Goal: Find specific page/section: Find specific page/section

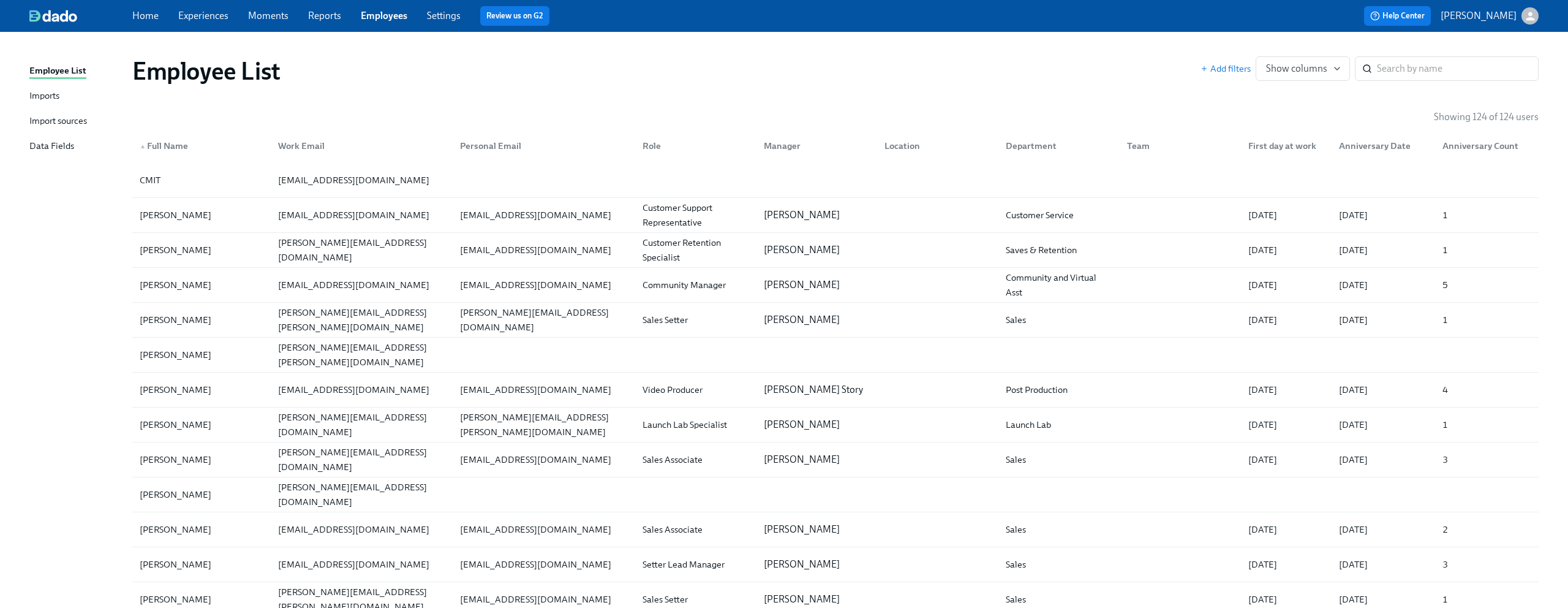
click at [1527, 7] on div "button" at bounding box center [1530, 16] width 17 height 17
click at [1463, 80] on div "Switch organization..." at bounding box center [1471, 72] width 135 height 28
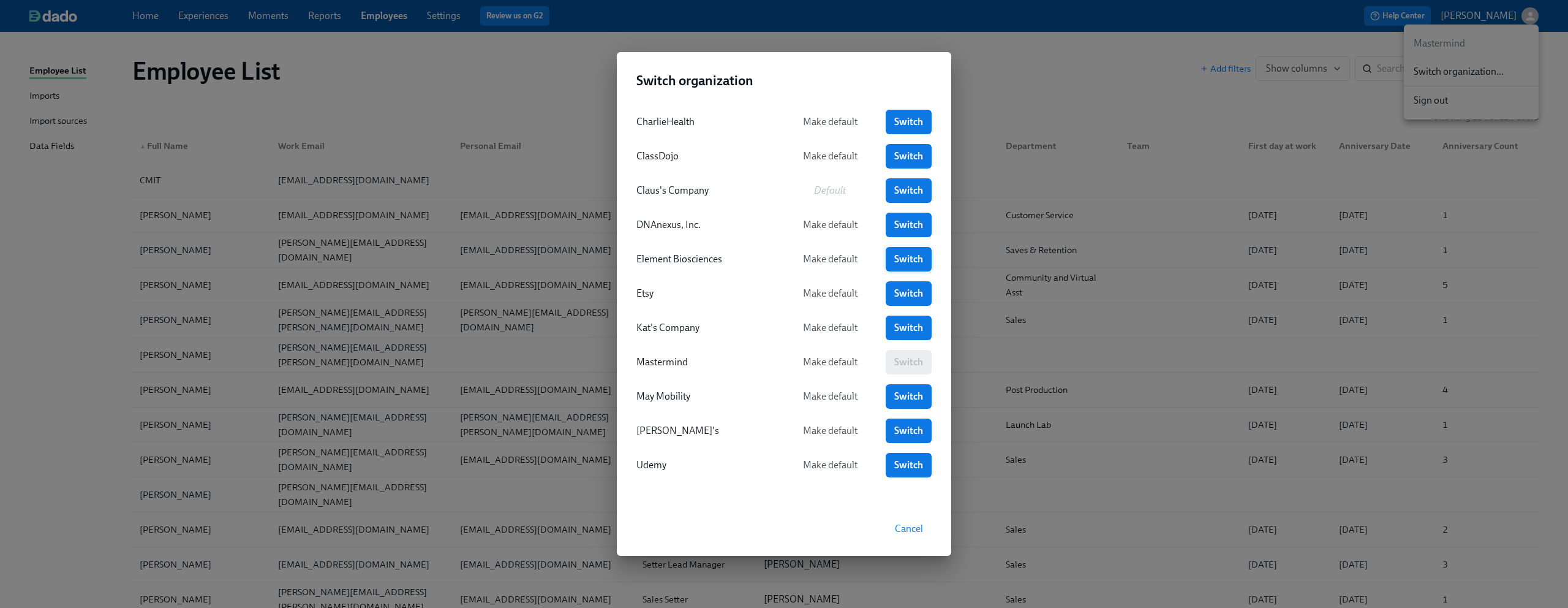
click at [903, 256] on span "Switch" at bounding box center [908, 259] width 28 height 13
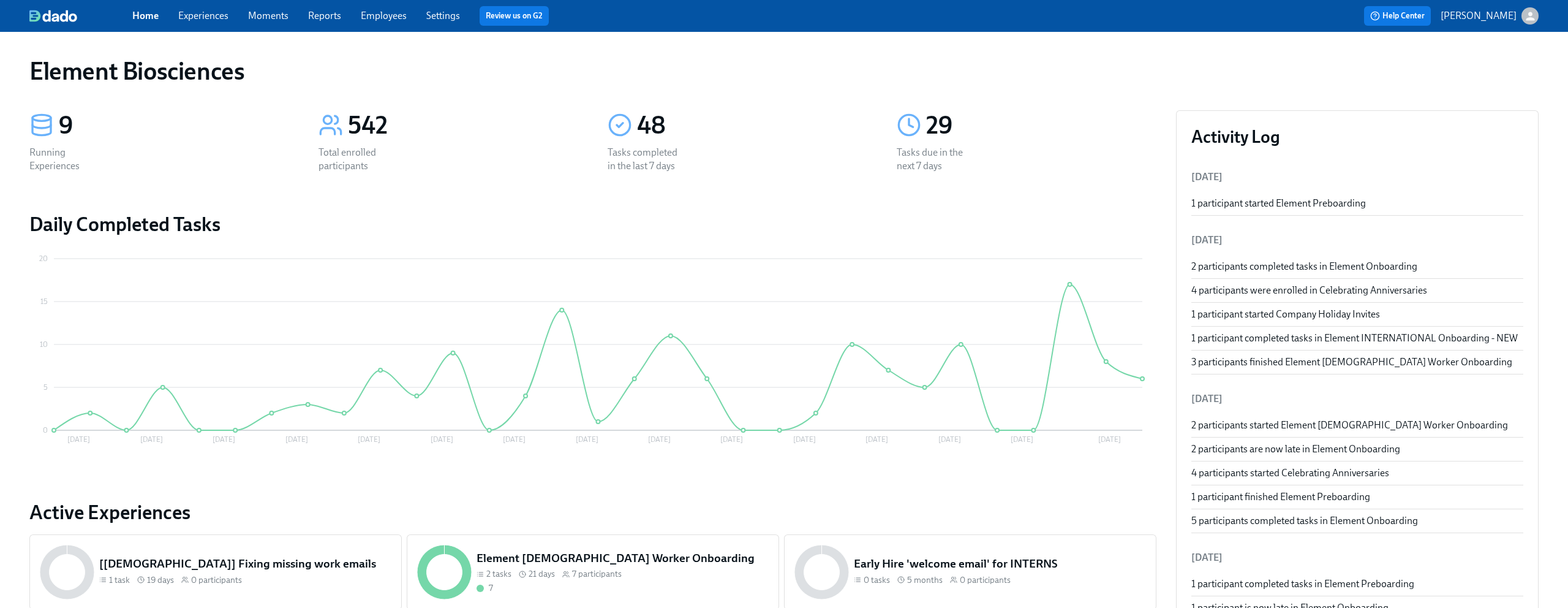
click at [210, 19] on link "Experiences" at bounding box center [203, 16] width 50 height 12
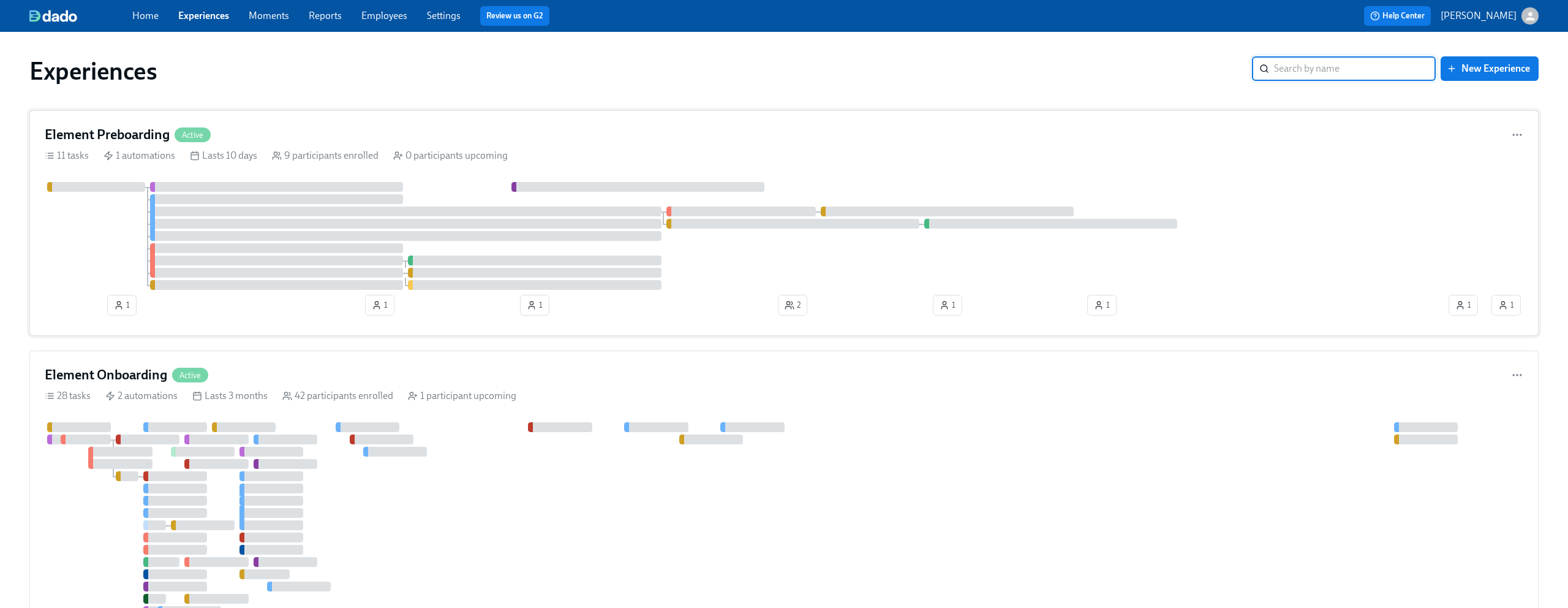
click at [348, 136] on div "Element Preboarding Active" at bounding box center [784, 135] width 1479 height 19
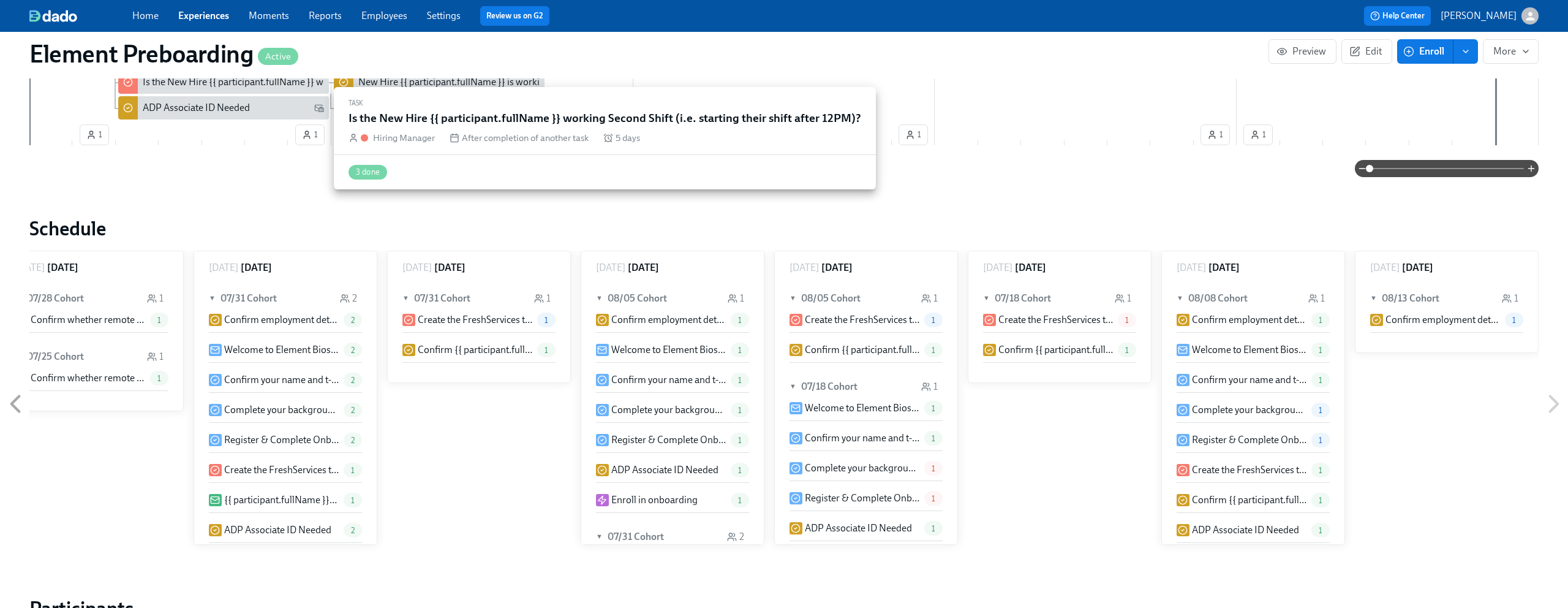
scroll to position [537, 0]
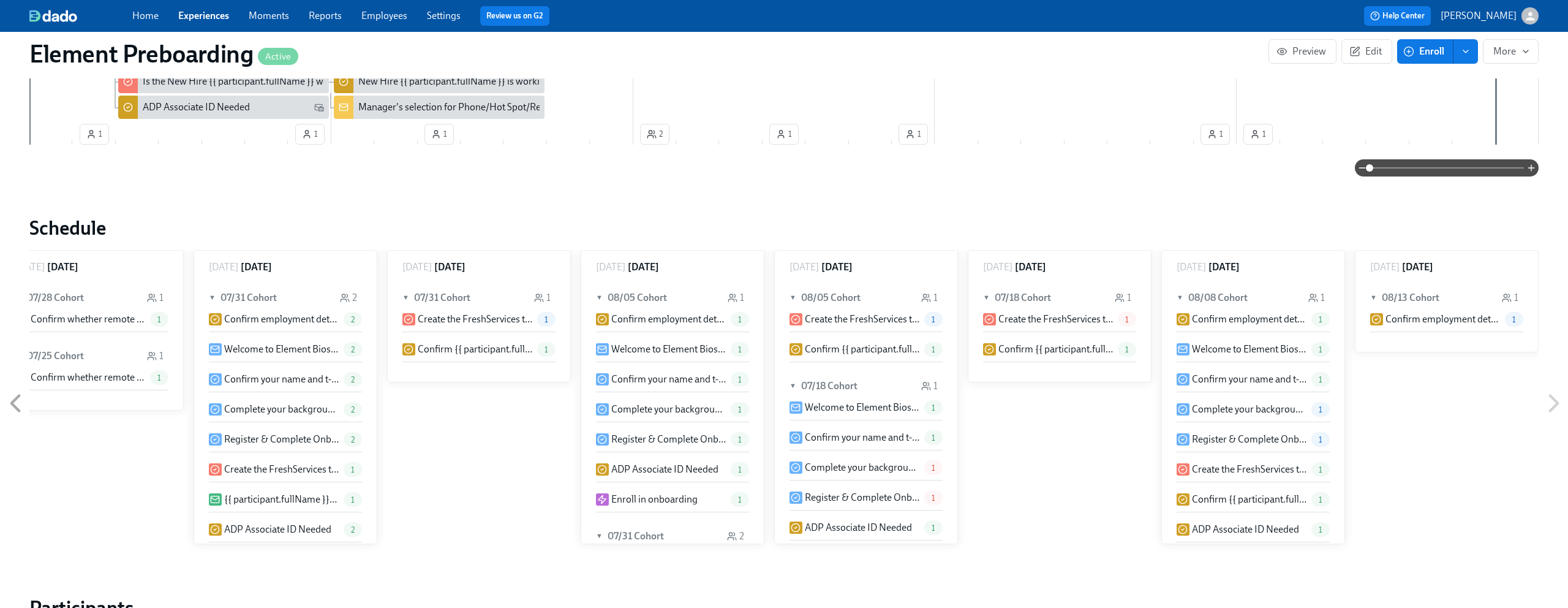
click at [213, 22] on span "Experiences" at bounding box center [203, 16] width 51 height 13
click at [219, 13] on link "Experiences" at bounding box center [203, 16] width 51 height 12
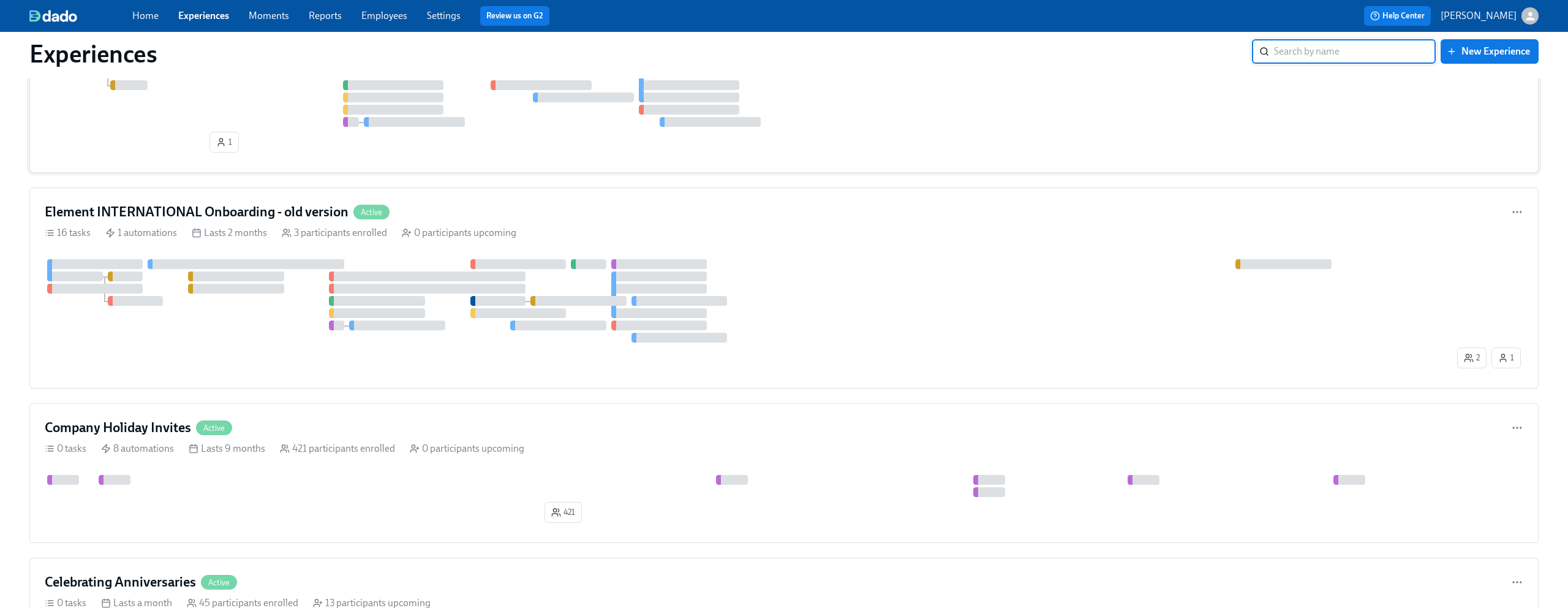
scroll to position [589, 0]
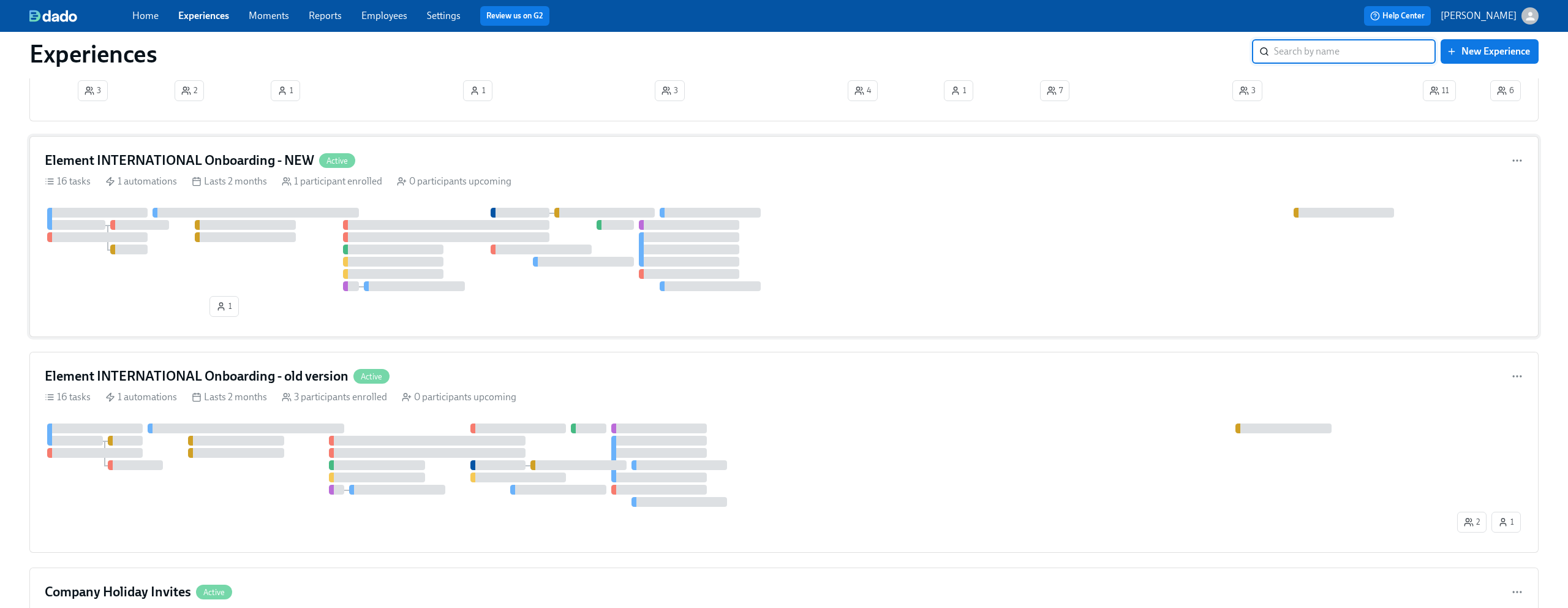
click at [415, 156] on div "Element INTERNATIONAL Onboarding - NEW Active" at bounding box center [784, 161] width 1479 height 19
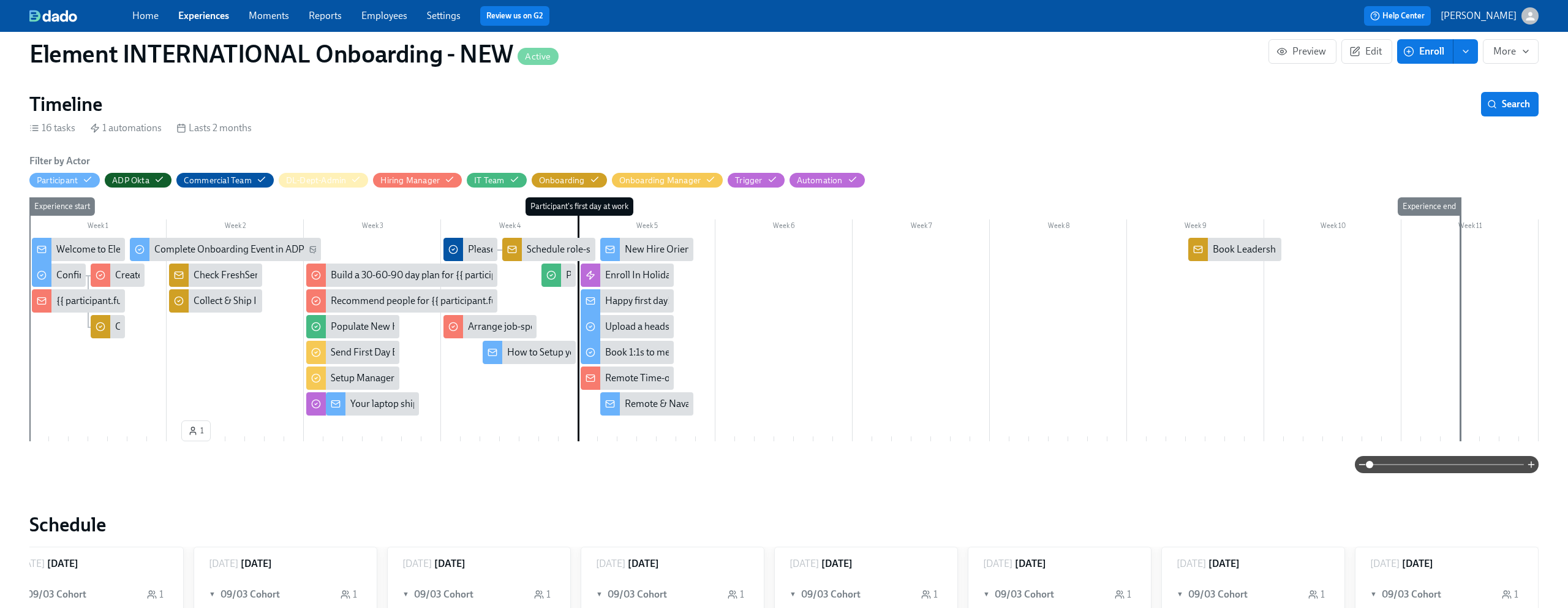
scroll to position [230, 0]
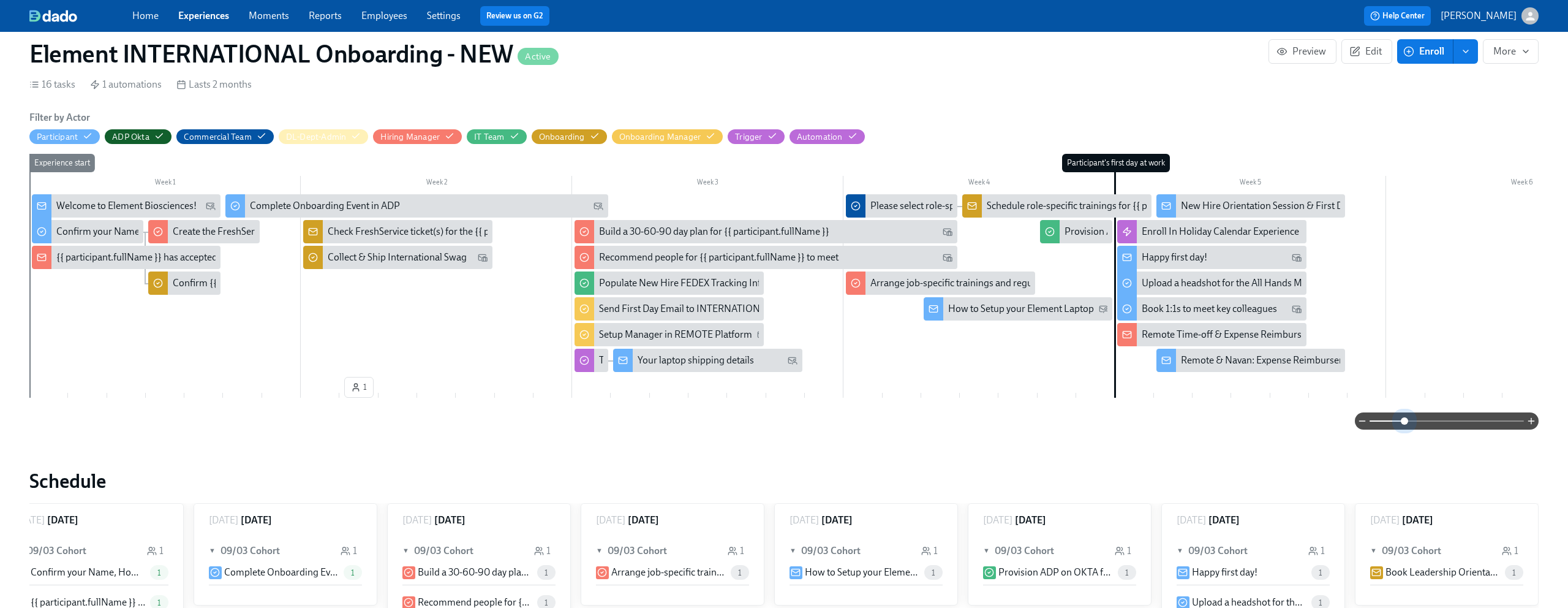
click at [1403, 420] on span at bounding box center [1447, 421] width 154 height 17
click at [1403, 420] on span at bounding box center [1404, 421] width 7 height 7
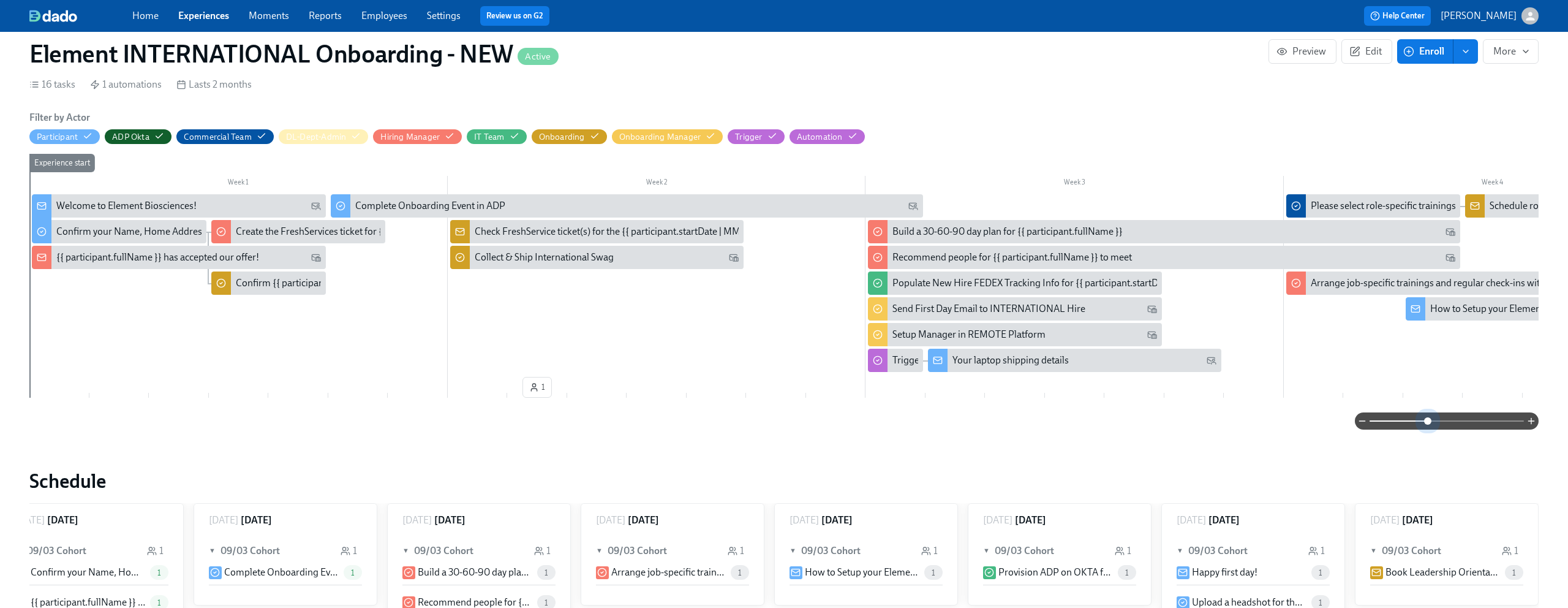
click at [1428, 418] on span at bounding box center [1447, 421] width 154 height 17
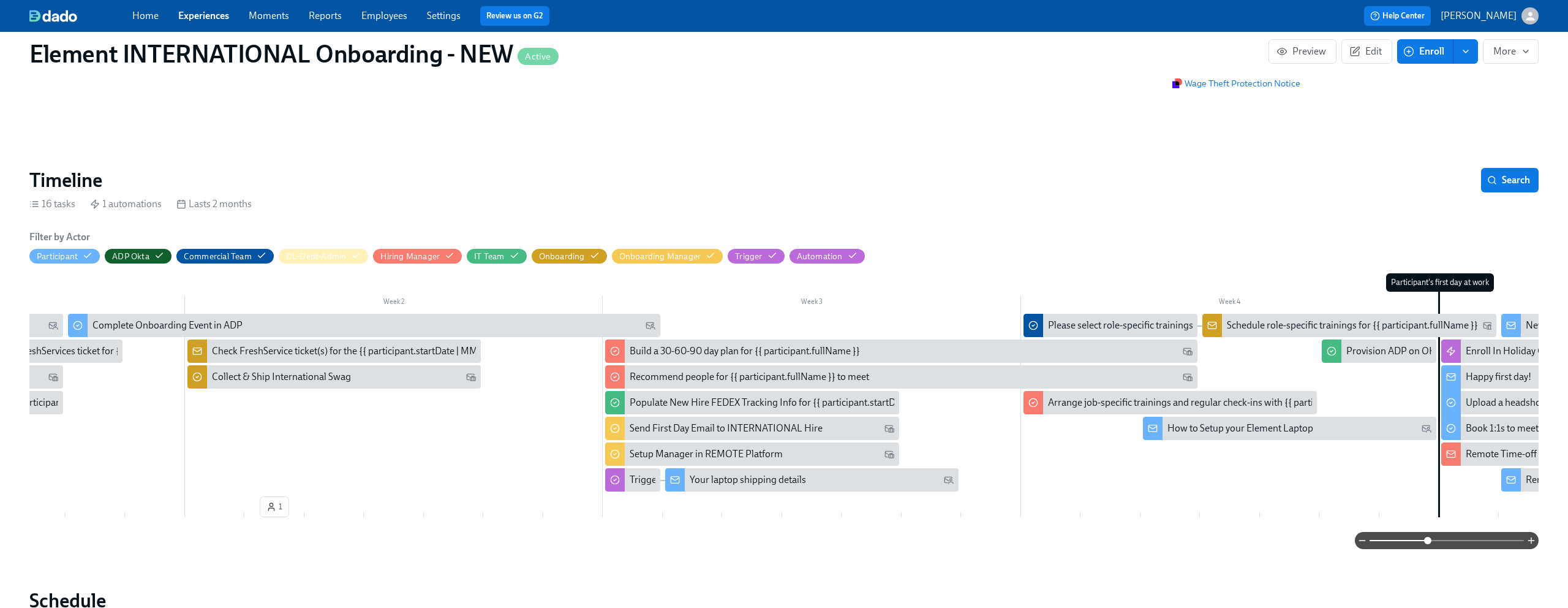
scroll to position [0, 0]
